Goal: Task Accomplishment & Management: Use online tool/utility

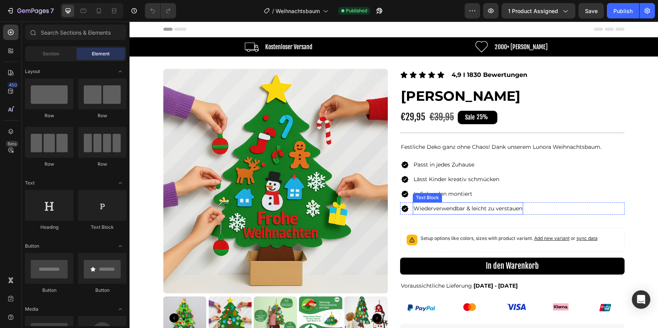
click at [468, 212] on span "Wiederverwendbar & leicht zu verstauen" at bounding box center [468, 208] width 109 height 7
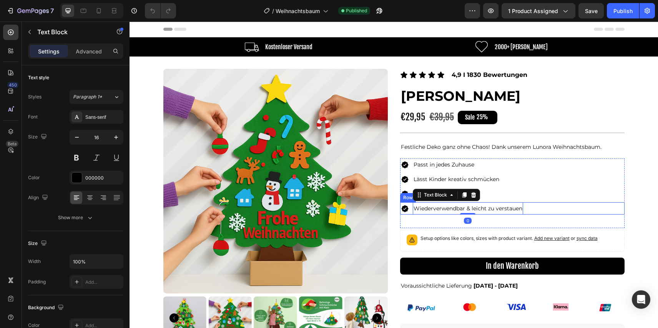
click at [547, 216] on div "Image Passt in jedes Zuhause Text Block Row Image Lässt Kinder kreativ schmücke…" at bounding box center [512, 193] width 225 height 70
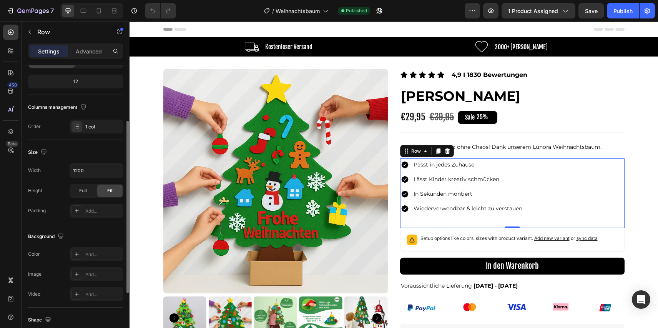
scroll to position [185, 0]
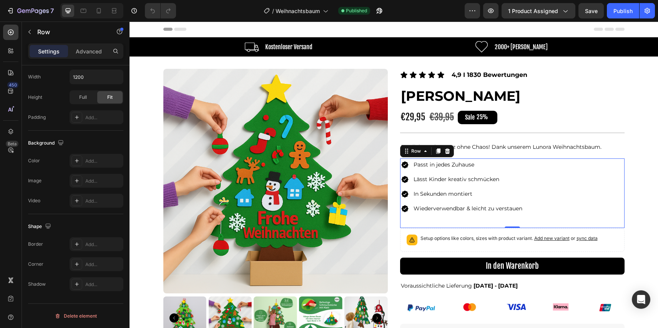
click at [87, 60] on div "Settings Advanced" at bounding box center [76, 54] width 108 height 22
click at [87, 58] on div "Settings Advanced" at bounding box center [75, 50] width 95 height 15
click at [87, 55] on p "Advanced" at bounding box center [89, 51] width 26 height 8
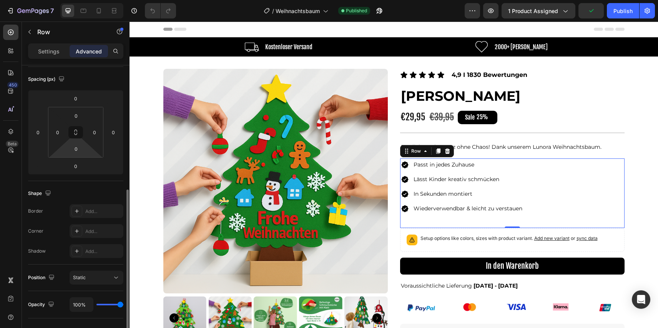
scroll to position [37, 0]
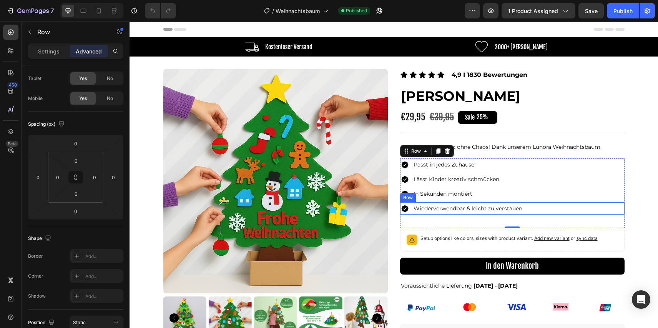
click at [535, 210] on div "Image Wiederverwendbar & leicht zu verstauen Text Block Row" at bounding box center [512, 208] width 225 height 13
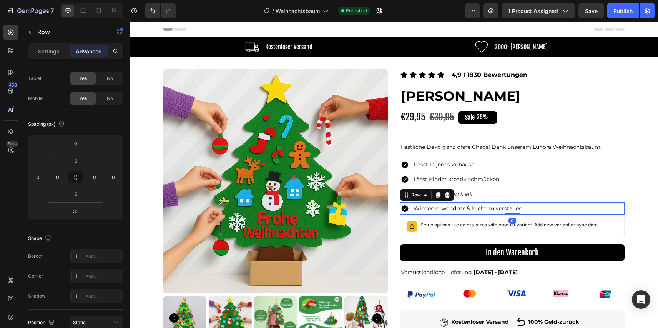
drag, startPoint x: 512, startPoint y: 228, endPoint x: 526, endPoint y: 198, distance: 33.4
click at [526, 198] on div "Image Passt in jedes Zuhause Text Block Row Image Lässt Kinder kreativ schmücke…" at bounding box center [512, 186] width 225 height 56
click at [629, 16] on button "Publish" at bounding box center [623, 10] width 32 height 15
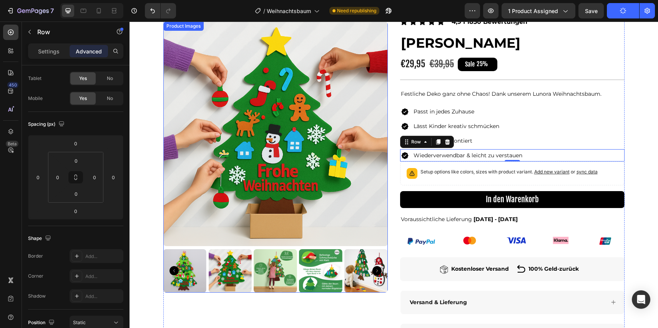
scroll to position [0, 0]
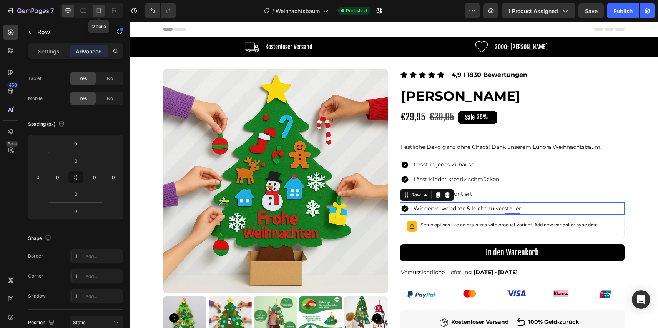
click at [99, 11] on icon at bounding box center [99, 11] width 8 height 8
type input "20"
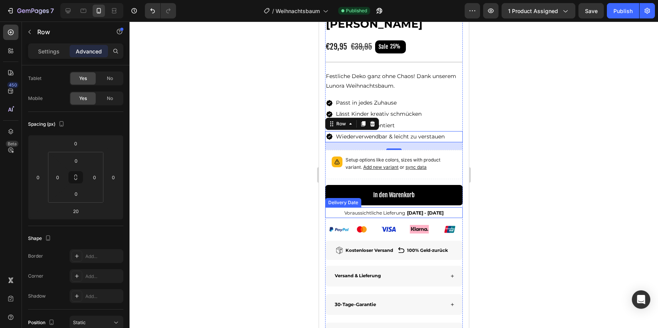
scroll to position [225, 0]
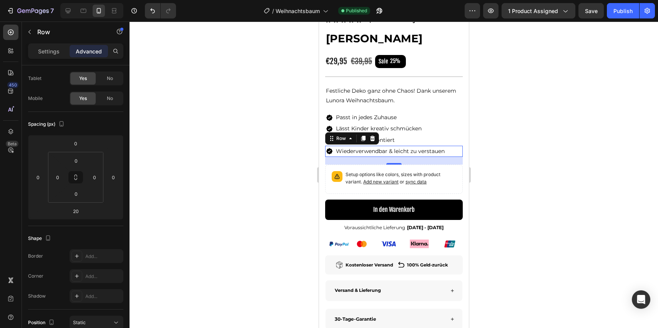
click at [506, 167] on div at bounding box center [394, 175] width 529 height 306
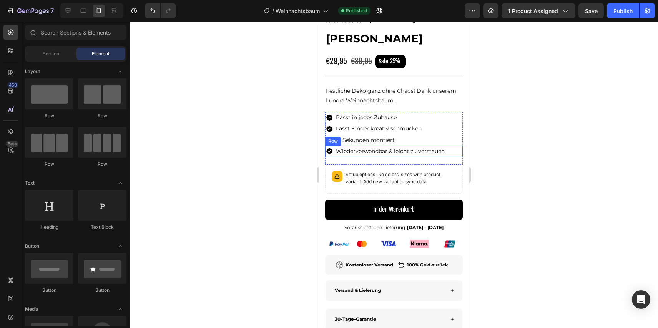
click at [448, 157] on div "Image Wiederverwendbar & leicht zu verstauen Text Block Row" at bounding box center [394, 151] width 138 height 11
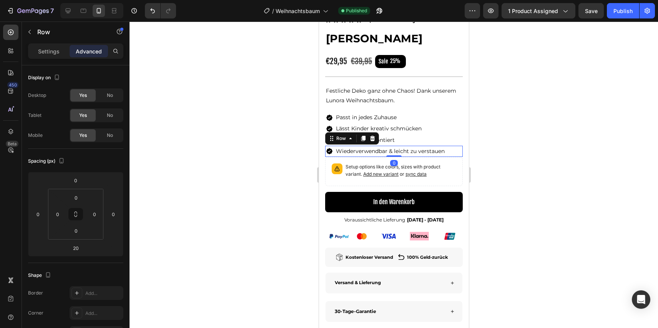
drag, startPoint x: 395, startPoint y: 180, endPoint x: 413, endPoint y: 170, distance: 20.8
click at [412, 157] on div "Image Wiederverwendbar & leicht zu verstauen Text Block Row 0" at bounding box center [394, 151] width 138 height 11
type input "0"
click at [553, 169] on div at bounding box center [394, 175] width 529 height 306
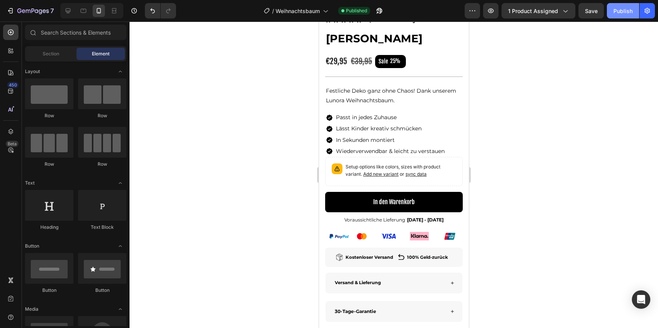
click at [639, 13] on button "Publish" at bounding box center [623, 10] width 32 height 15
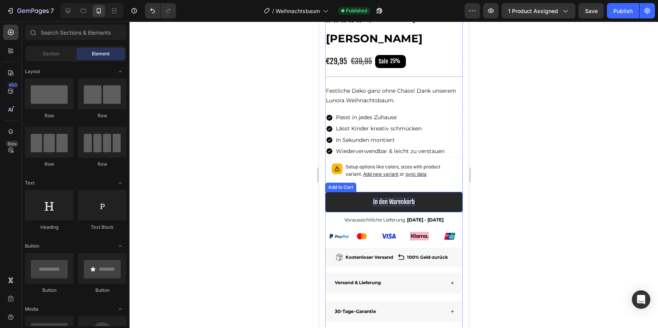
click at [393, 206] on div "In den Warenkorb" at bounding box center [394, 202] width 42 height 8
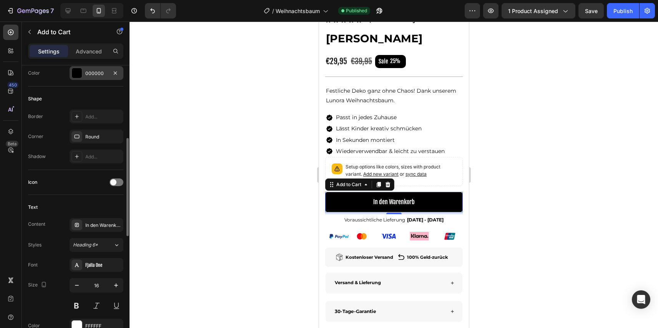
scroll to position [215, 0]
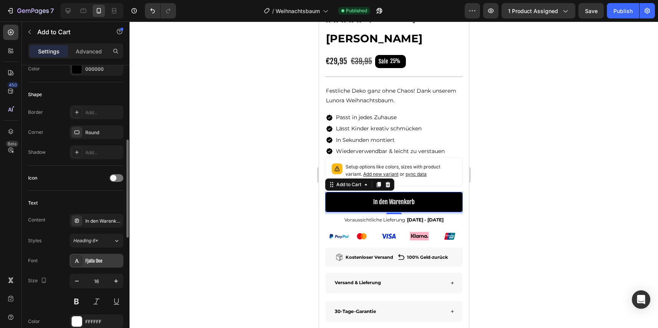
click at [97, 260] on div "Fjalla One" at bounding box center [103, 261] width 36 height 7
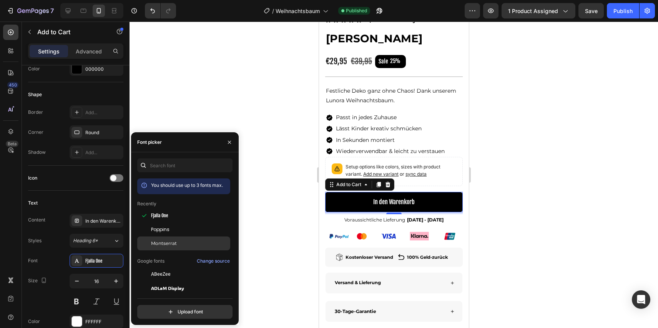
click at [186, 243] on div "Montserrat" at bounding box center [190, 243] width 78 height 7
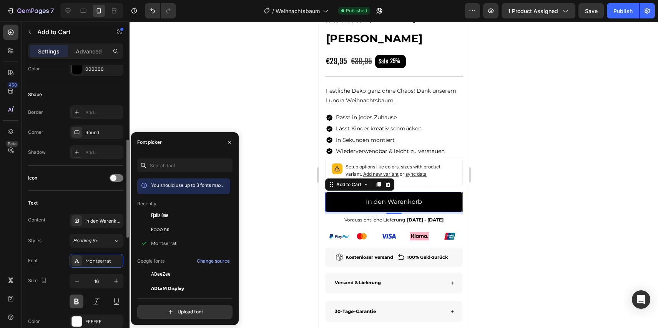
click at [77, 304] on button at bounding box center [77, 302] width 14 height 14
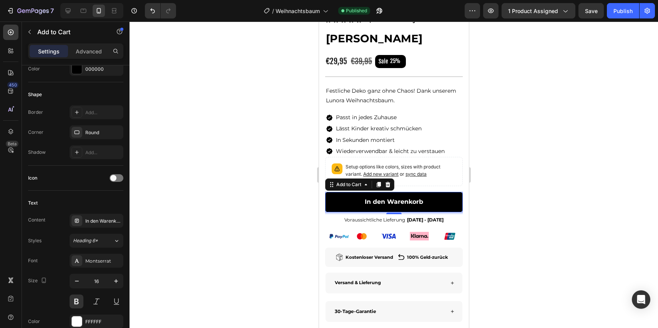
click at [241, 163] on div at bounding box center [394, 175] width 529 height 306
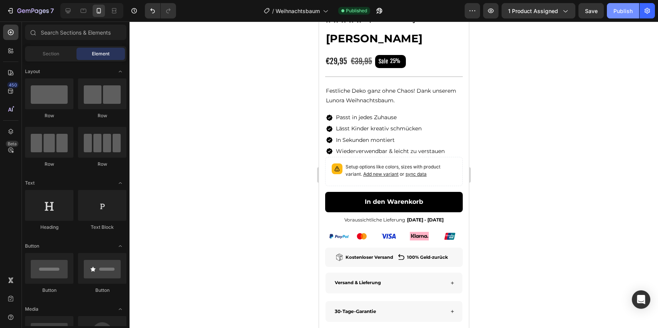
click at [616, 6] on button "Publish" at bounding box center [623, 10] width 32 height 15
